Goal: Task Accomplishment & Management: Complete application form

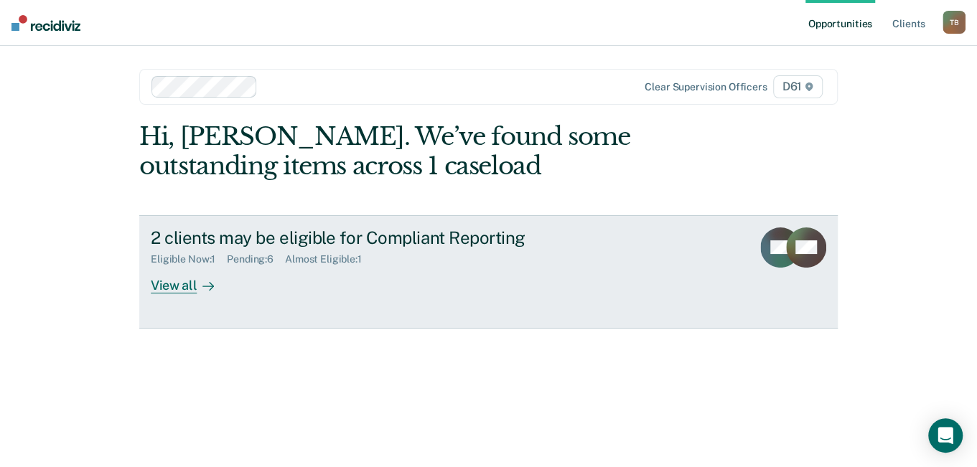
click at [174, 288] on div "View all" at bounding box center [191, 279] width 80 height 28
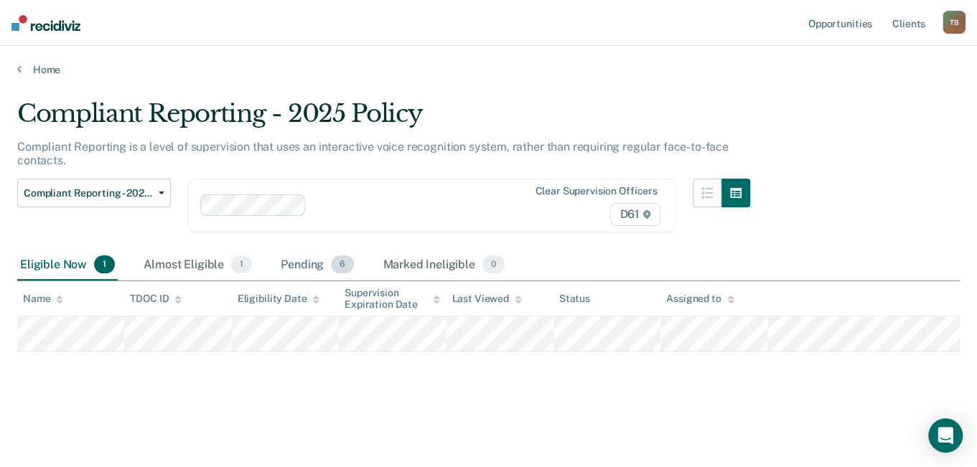
click at [309, 263] on div "Pending 6" at bounding box center [317, 266] width 79 height 32
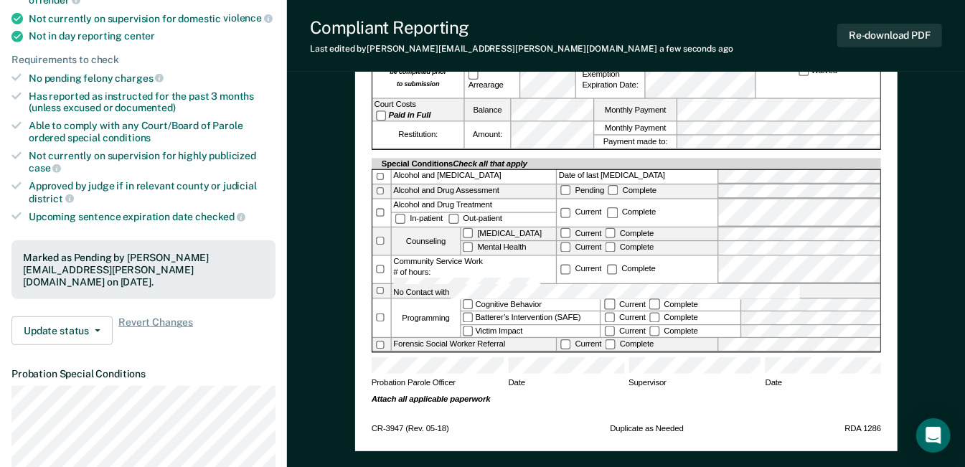
scroll to position [359, 0]
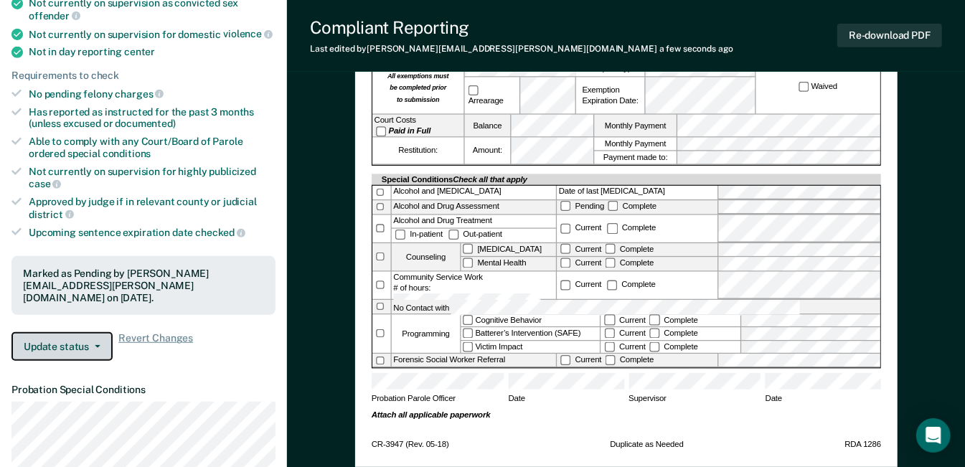
click at [95, 345] on icon "button" at bounding box center [98, 346] width 6 height 3
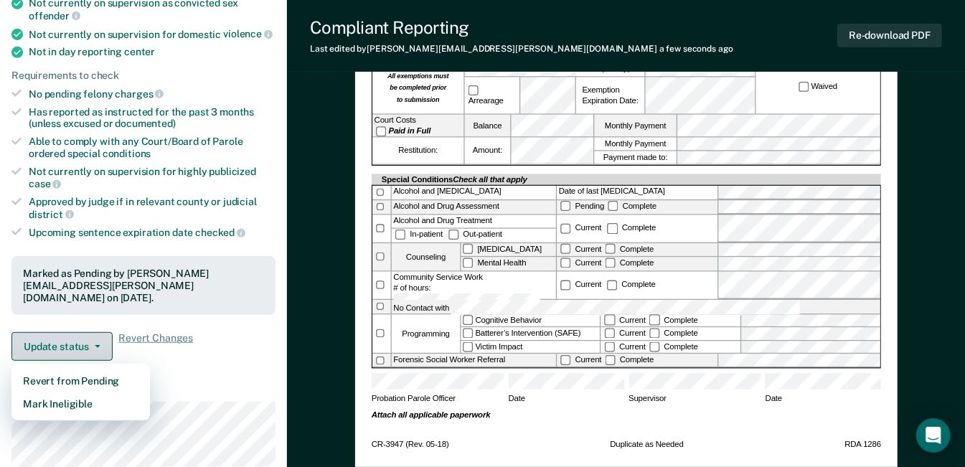
click at [95, 345] on icon "button" at bounding box center [98, 346] width 6 height 3
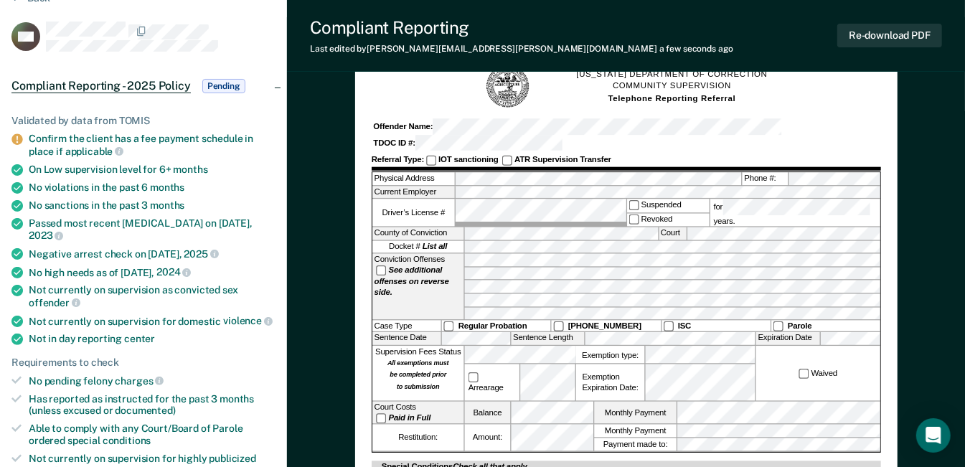
scroll to position [0, 0]
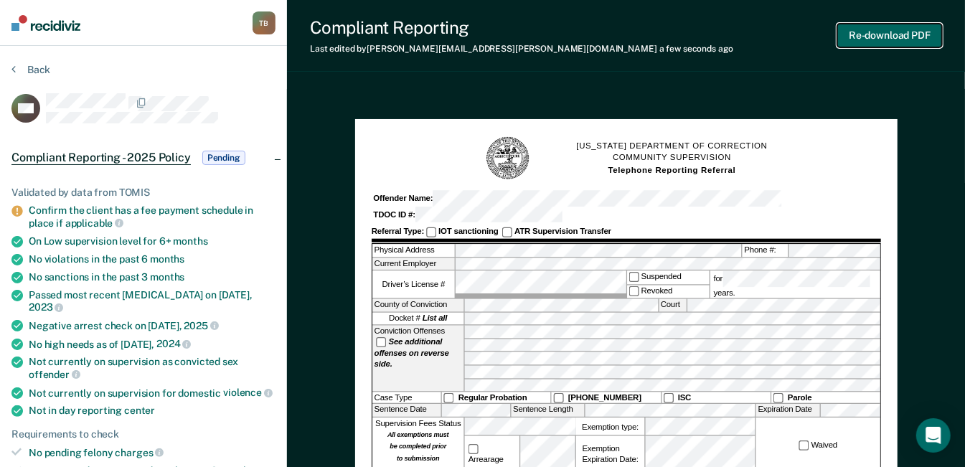
click at [879, 35] on button "Re-download PDF" at bounding box center [889, 36] width 105 height 24
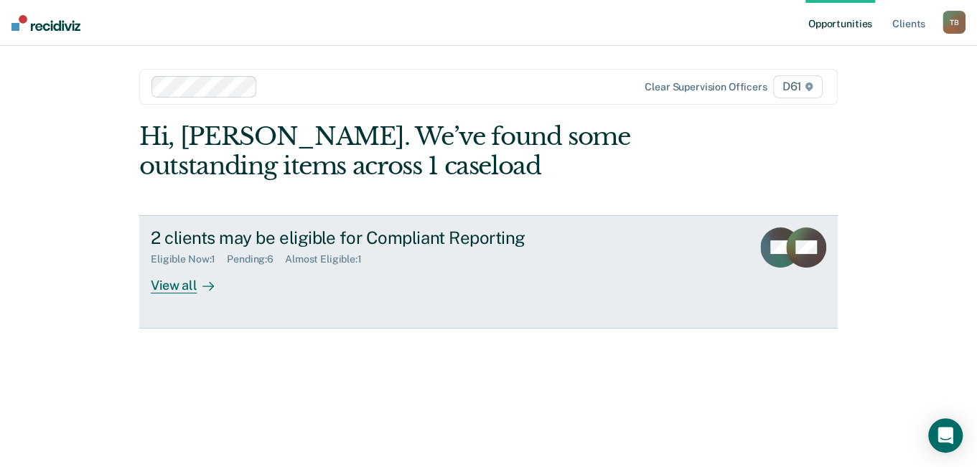
click at [182, 291] on div "View all" at bounding box center [191, 279] width 80 height 28
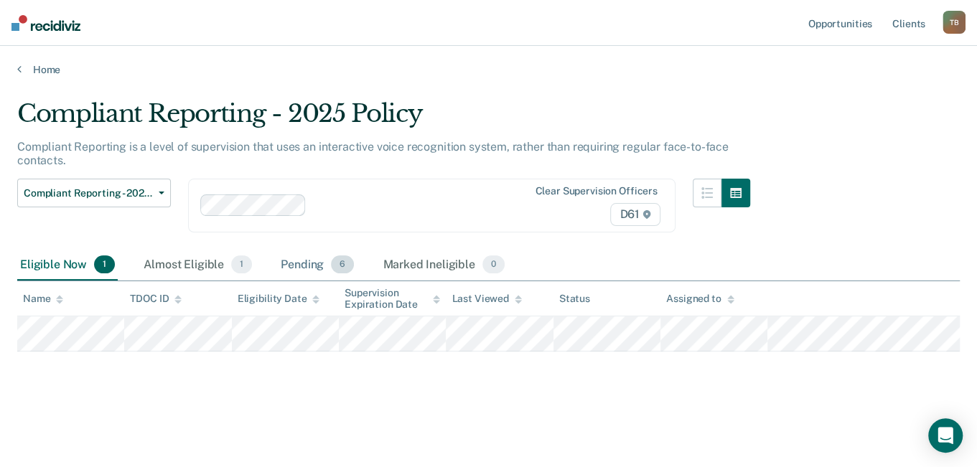
click at [309, 267] on div "Pending 6" at bounding box center [317, 266] width 79 height 32
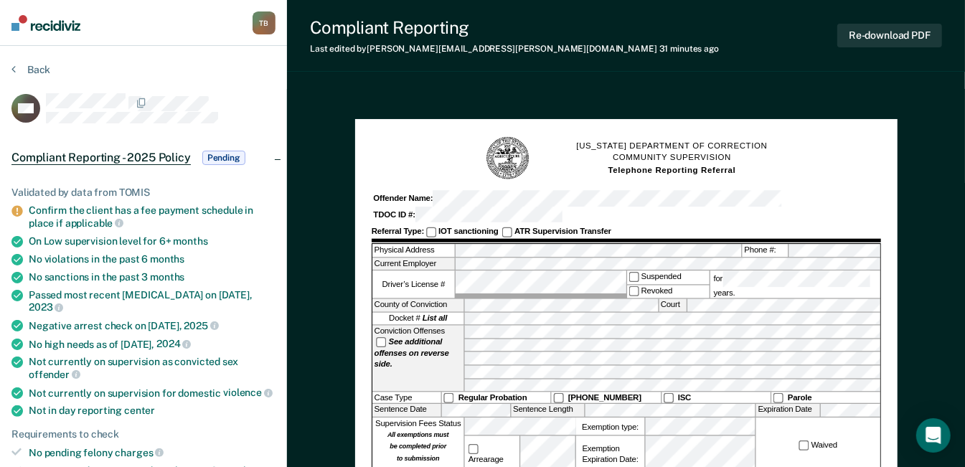
click at [780, 245] on div "Physical Address Phone #:" at bounding box center [626, 252] width 508 height 14
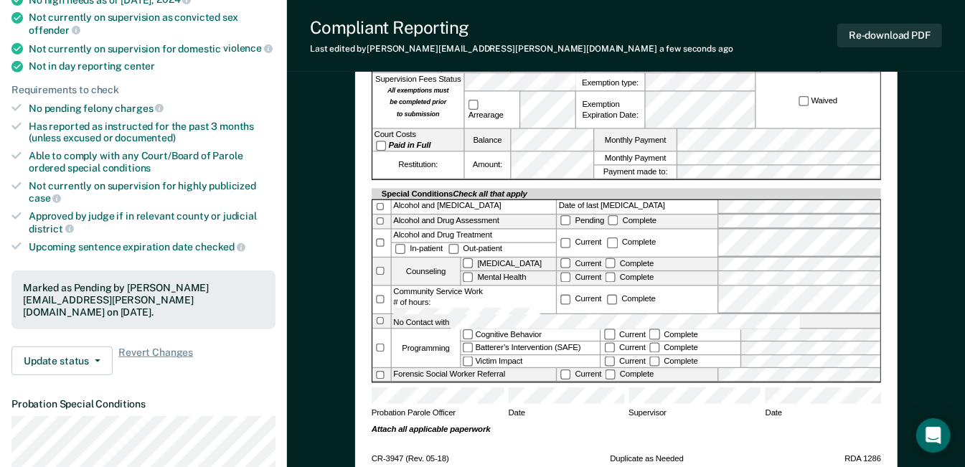
scroll to position [431, 0]
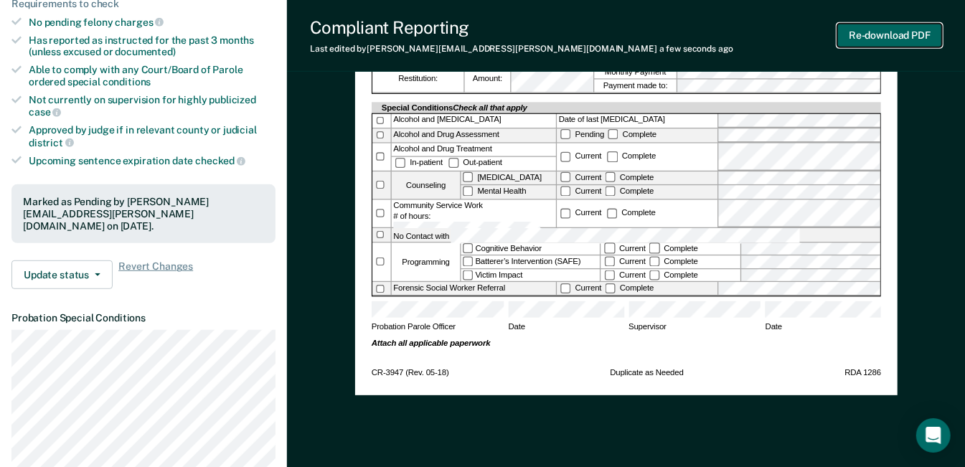
click at [880, 35] on button "Re-download PDF" at bounding box center [889, 36] width 105 height 24
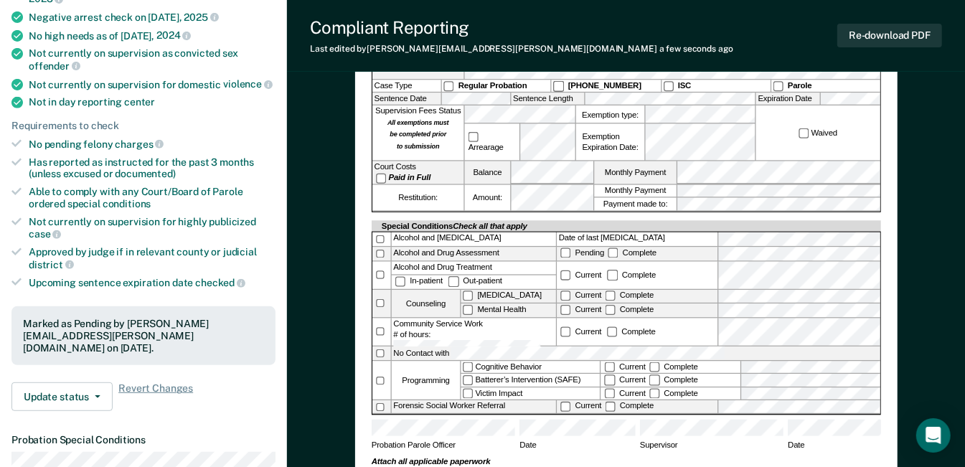
scroll to position [72, 0]
